Goal: Transaction & Acquisition: Obtain resource

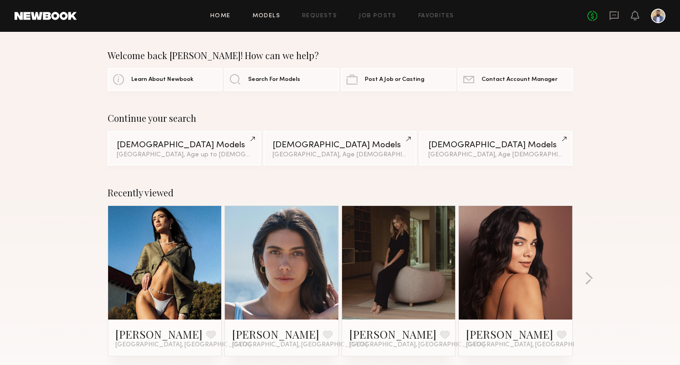
click at [265, 15] on link "Models" at bounding box center [266, 16] width 28 height 6
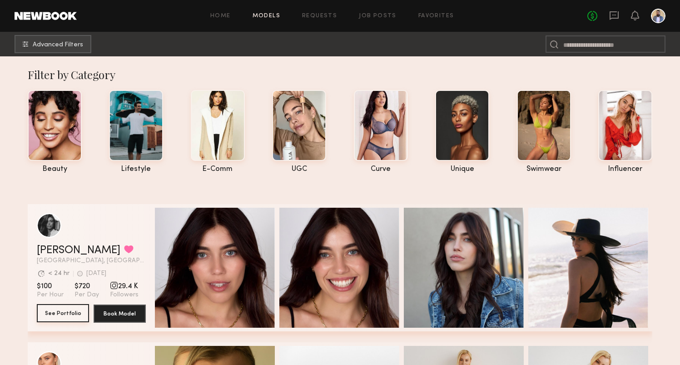
click at [68, 310] on button "See Portfolio" at bounding box center [63, 313] width 52 height 18
click at [49, 43] on span "Advanced Filters" at bounding box center [58, 44] width 50 height 6
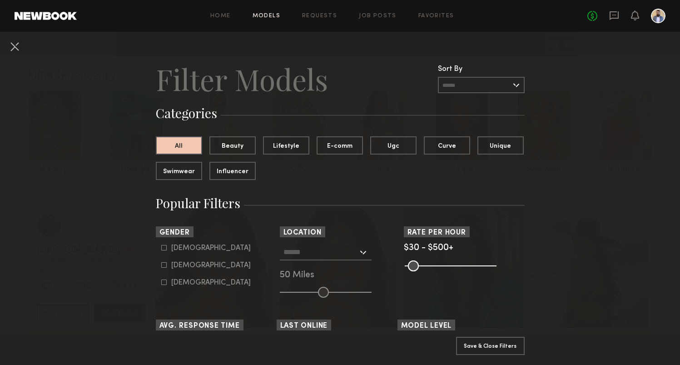
click at [176, 262] on div "Female" at bounding box center [210, 264] width 79 height 5
type input "**"
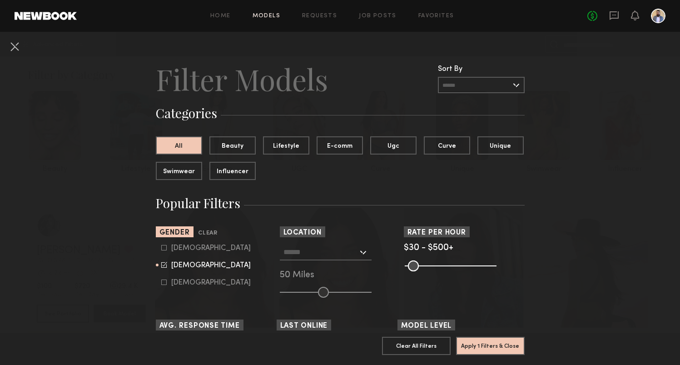
click at [365, 249] on div at bounding box center [326, 252] width 92 height 16
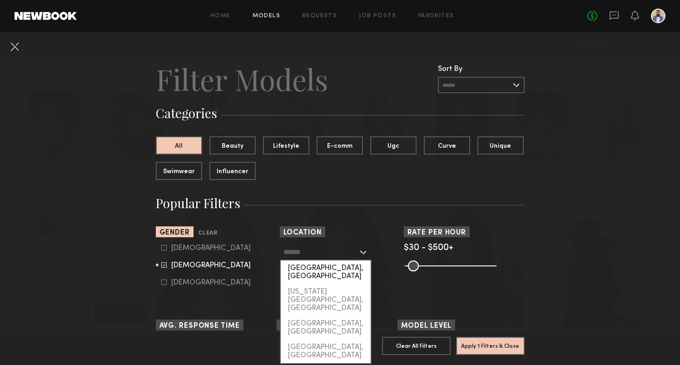
click at [344, 262] on div "[GEOGRAPHIC_DATA], [GEOGRAPHIC_DATA]" at bounding box center [326, 272] width 90 height 24
type input "**********"
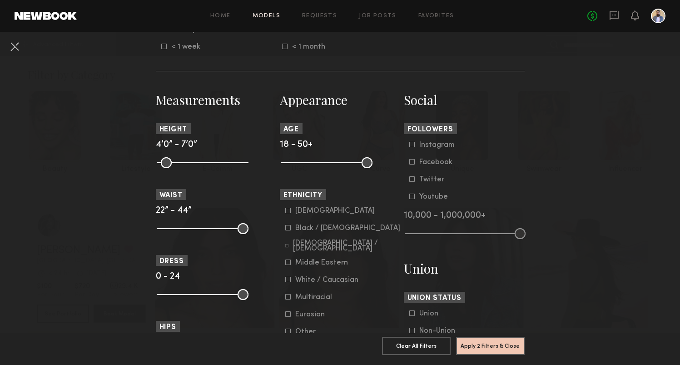
scroll to position [351, 0]
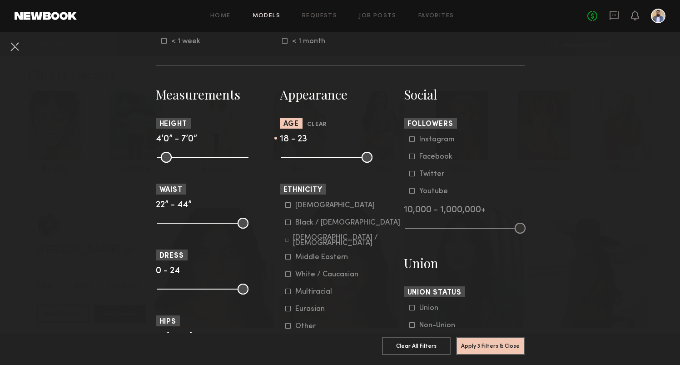
drag, startPoint x: 361, startPoint y: 158, endPoint x: 298, endPoint y: 158, distance: 63.1
type input "**"
click at [298, 158] on input "range" at bounding box center [327, 157] width 92 height 11
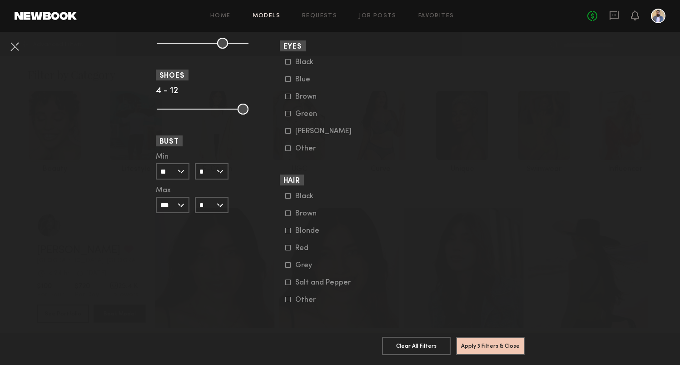
scroll to position [663, 0]
click at [473, 340] on button "Apply 3 Filters & Close" at bounding box center [490, 345] width 69 height 18
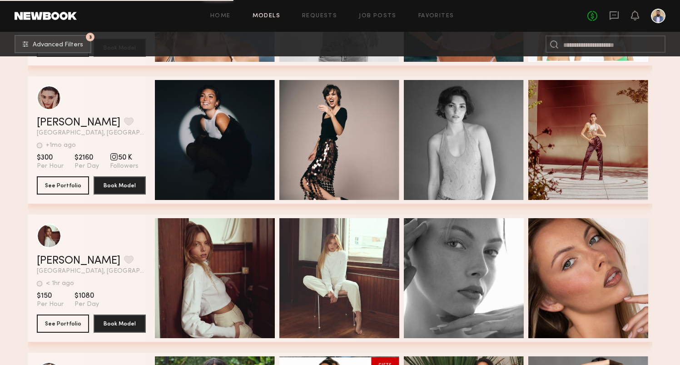
scroll to position [1513, 0]
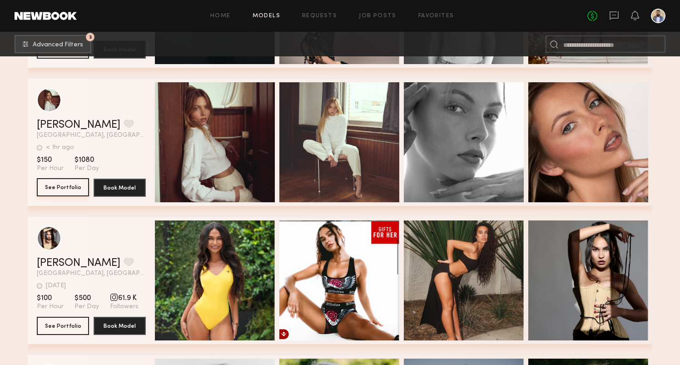
click at [74, 191] on button "See Portfolio" at bounding box center [63, 187] width 52 height 18
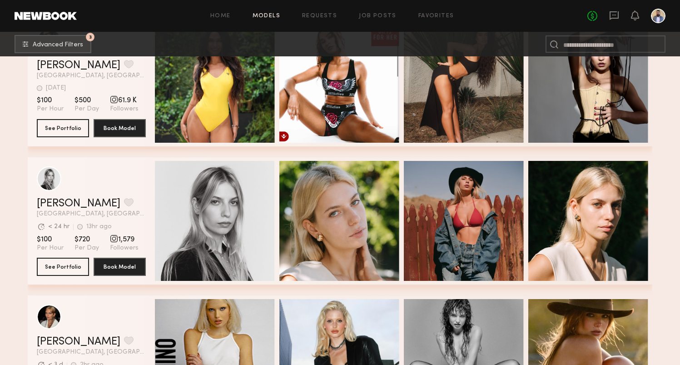
scroll to position [1776, 0]
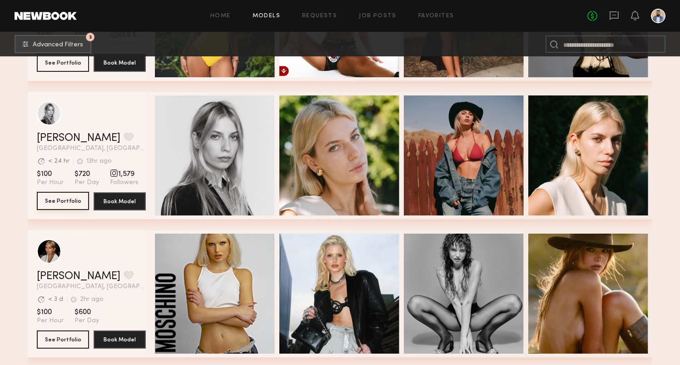
click at [73, 200] on button "See Portfolio" at bounding box center [63, 201] width 52 height 18
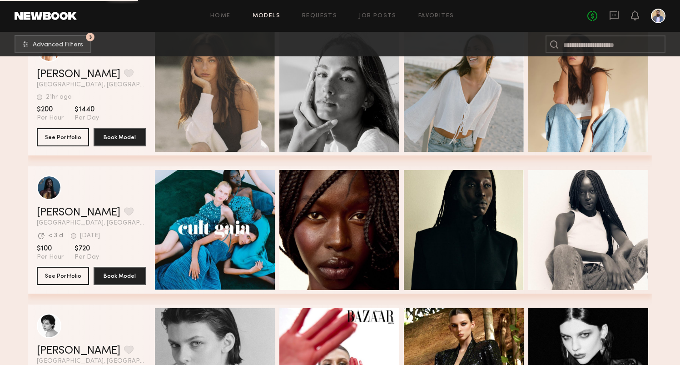
scroll to position [2964, 0]
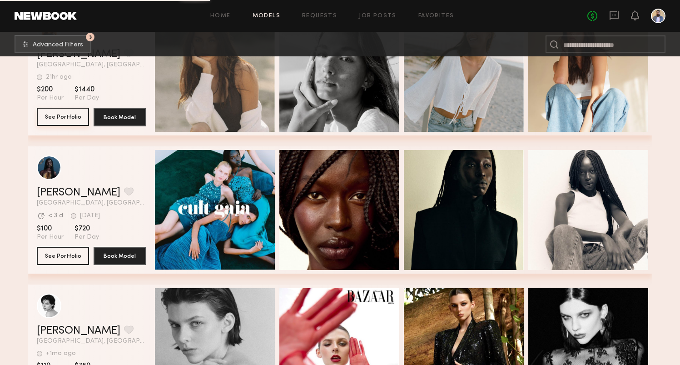
click at [74, 122] on button "See Portfolio" at bounding box center [63, 117] width 52 height 18
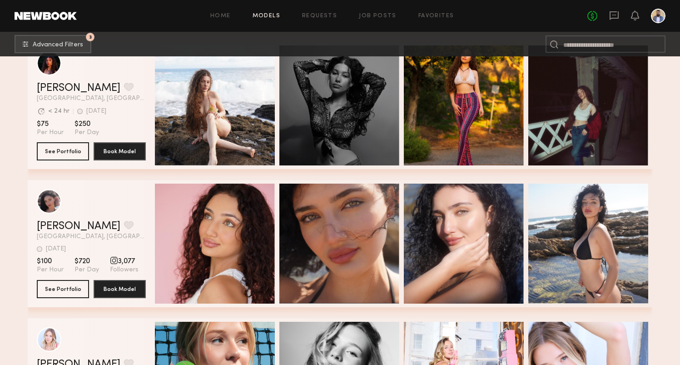
scroll to position [5685, 0]
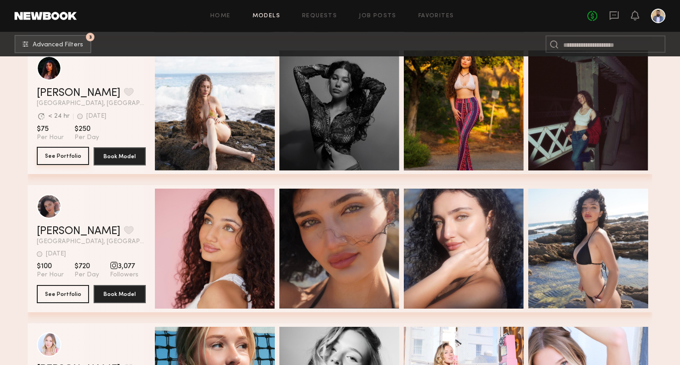
click at [55, 156] on button "See Portfolio" at bounding box center [63, 156] width 52 height 18
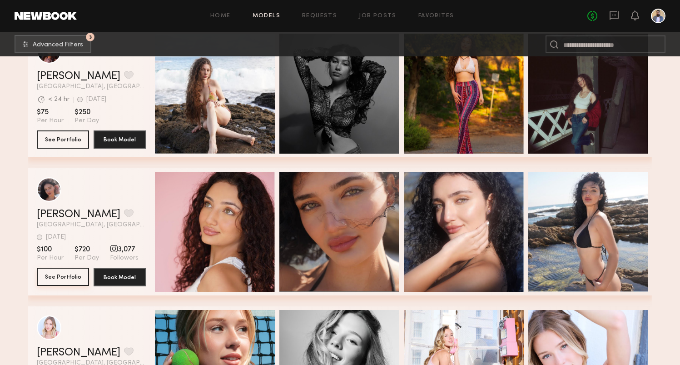
click at [68, 276] on button "See Portfolio" at bounding box center [63, 276] width 52 height 18
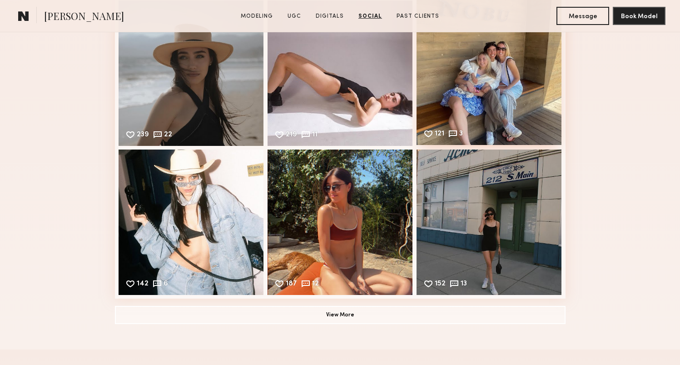
scroll to position [2117, 0]
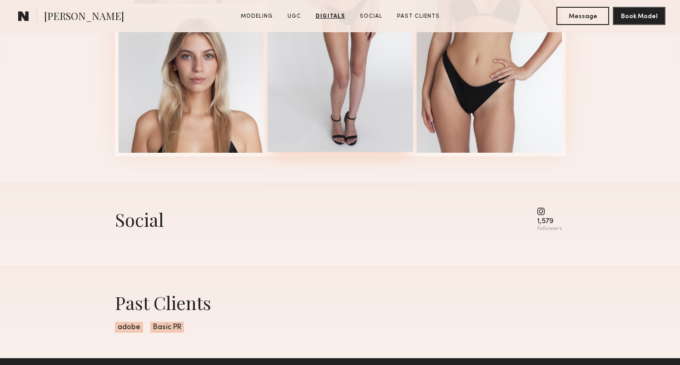
scroll to position [1397, 0]
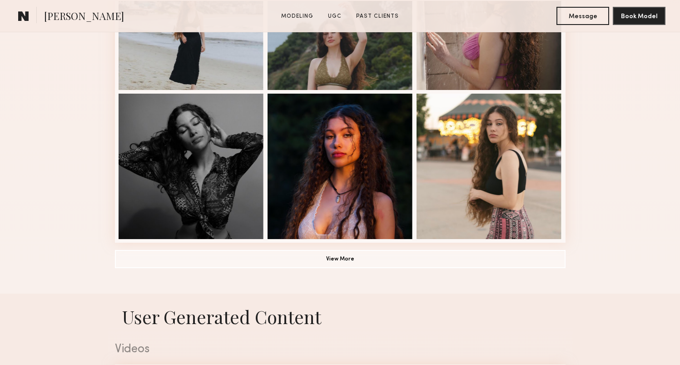
scroll to position [723, 0]
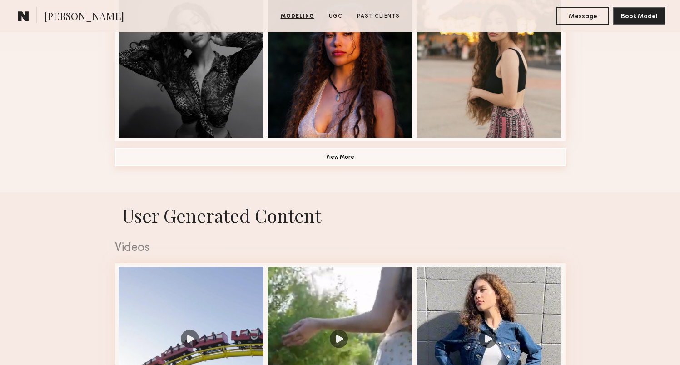
click at [338, 165] on button "View More" at bounding box center [340, 157] width 450 height 18
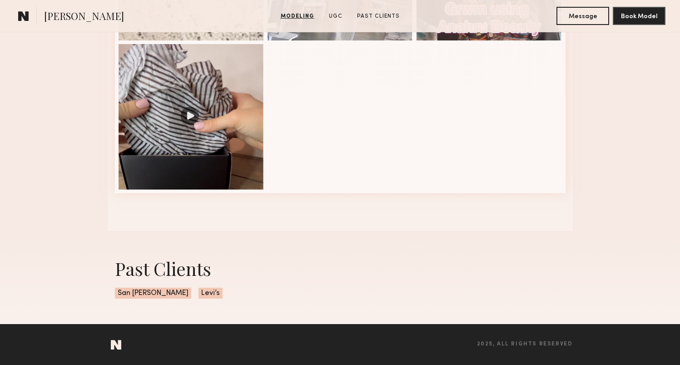
scroll to position [1813, 0]
